Goal: Transaction & Acquisition: Obtain resource

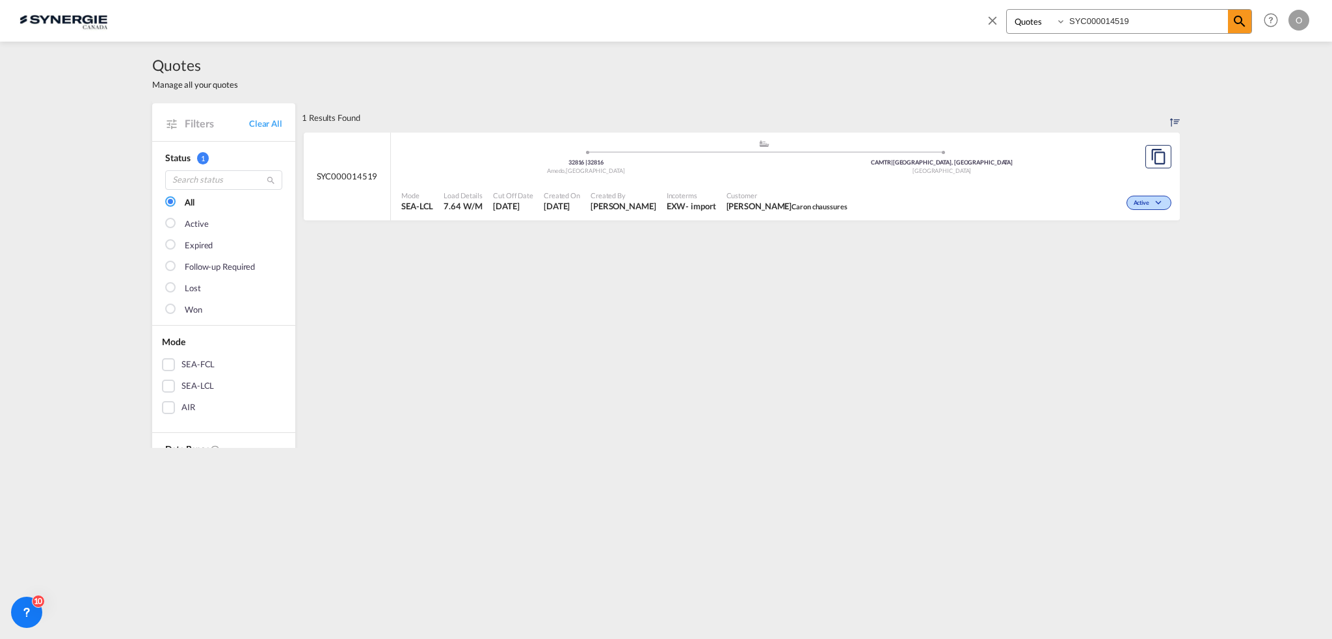
select select "Quotes"
drag, startPoint x: 1139, startPoint y: 16, endPoint x: 1053, endPoint y: 17, distance: 85.9
click at [1053, 17] on div "Bookings Quotes Enquiries SYC000014519" at bounding box center [1129, 21] width 246 height 25
paste input "374"
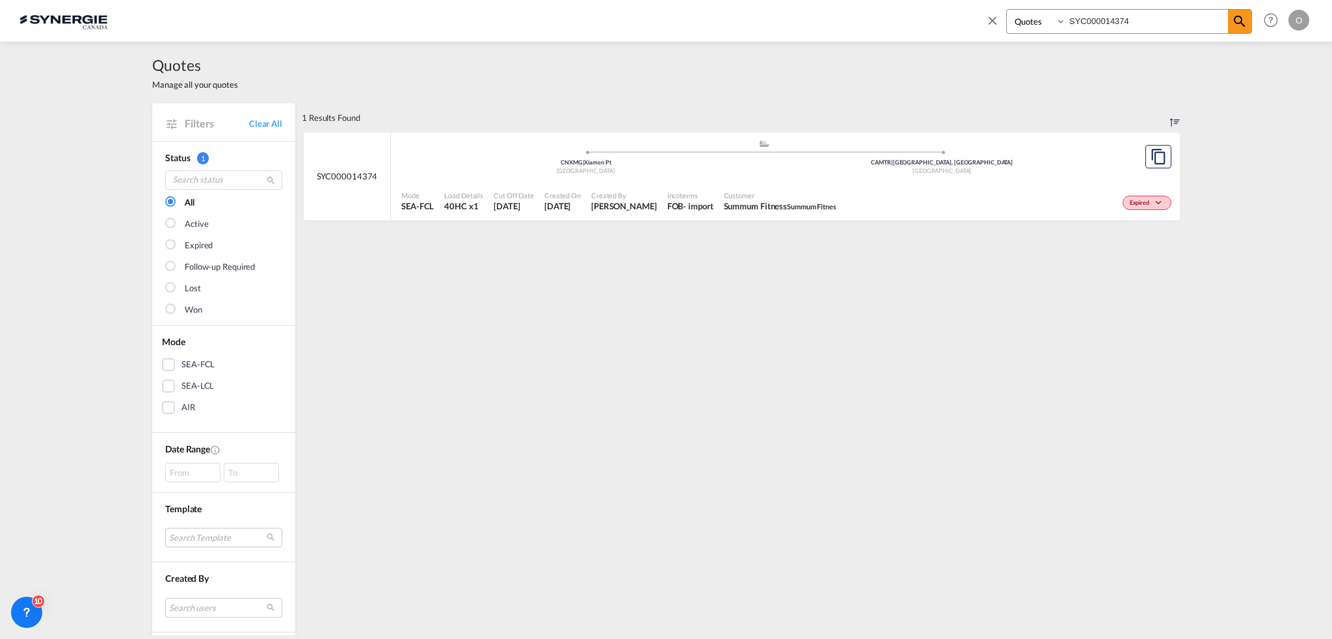
click at [950, 200] on div "Expired" at bounding box center [1008, 201] width 333 height 33
drag, startPoint x: 1028, startPoint y: 18, endPoint x: 882, endPoint y: 18, distance: 145.7
click at [882, 18] on div "Bookings Quotes Enquiries SYC000014374 Help Resources Product Release O My Prof…" at bounding box center [666, 20] width 1293 height 40
paste input "017"
type input "SYC000014017"
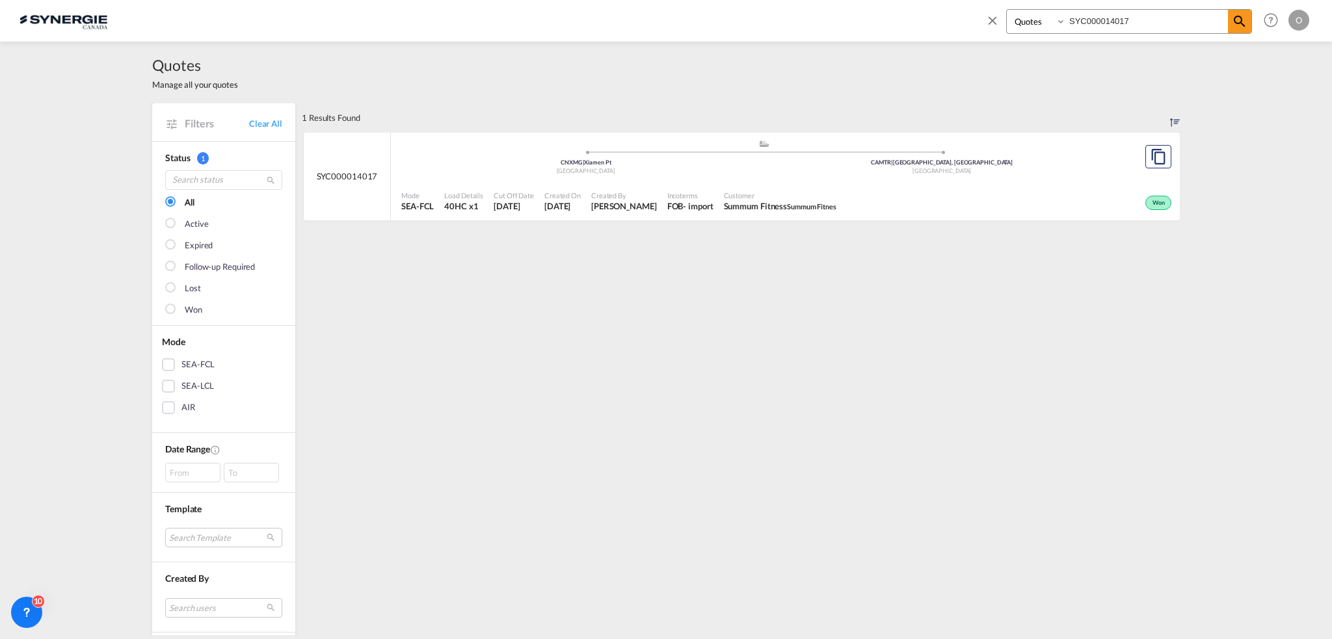
click at [814, 192] on span "Customer" at bounding box center [780, 196] width 113 height 10
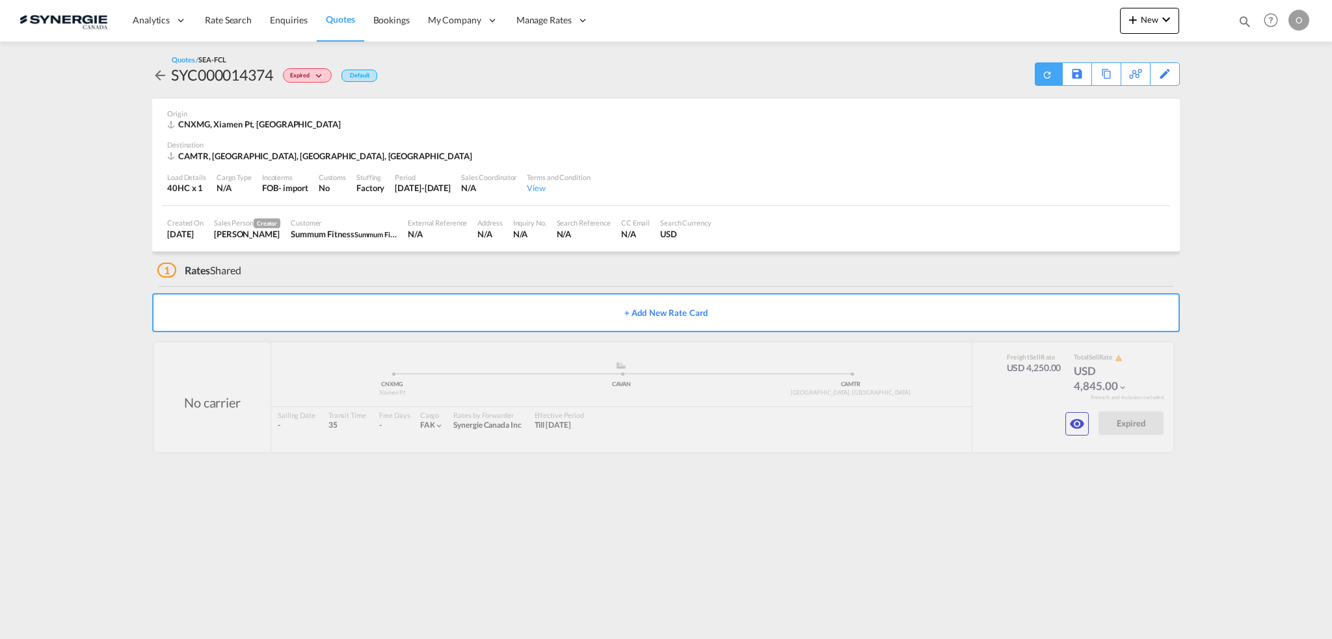
click at [1041, 72] on div at bounding box center [1048, 73] width 27 height 23
click at [1037, 84] on download-pdf "Download Quote" at bounding box center [1015, 74] width 82 height 22
click at [1038, 80] on div "Download Quote" at bounding box center [1022, 73] width 66 height 21
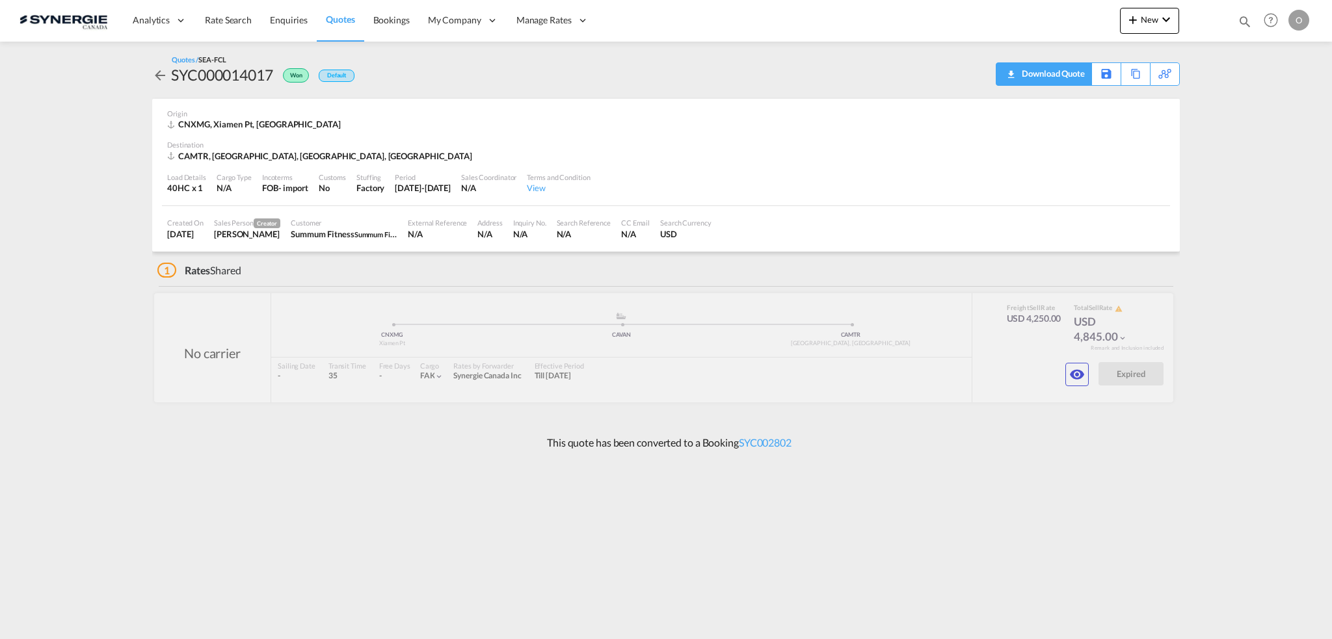
click at [1052, 75] on div "Download Quote" at bounding box center [1052, 73] width 66 height 21
